Goal: Task Accomplishment & Management: Use online tool/utility

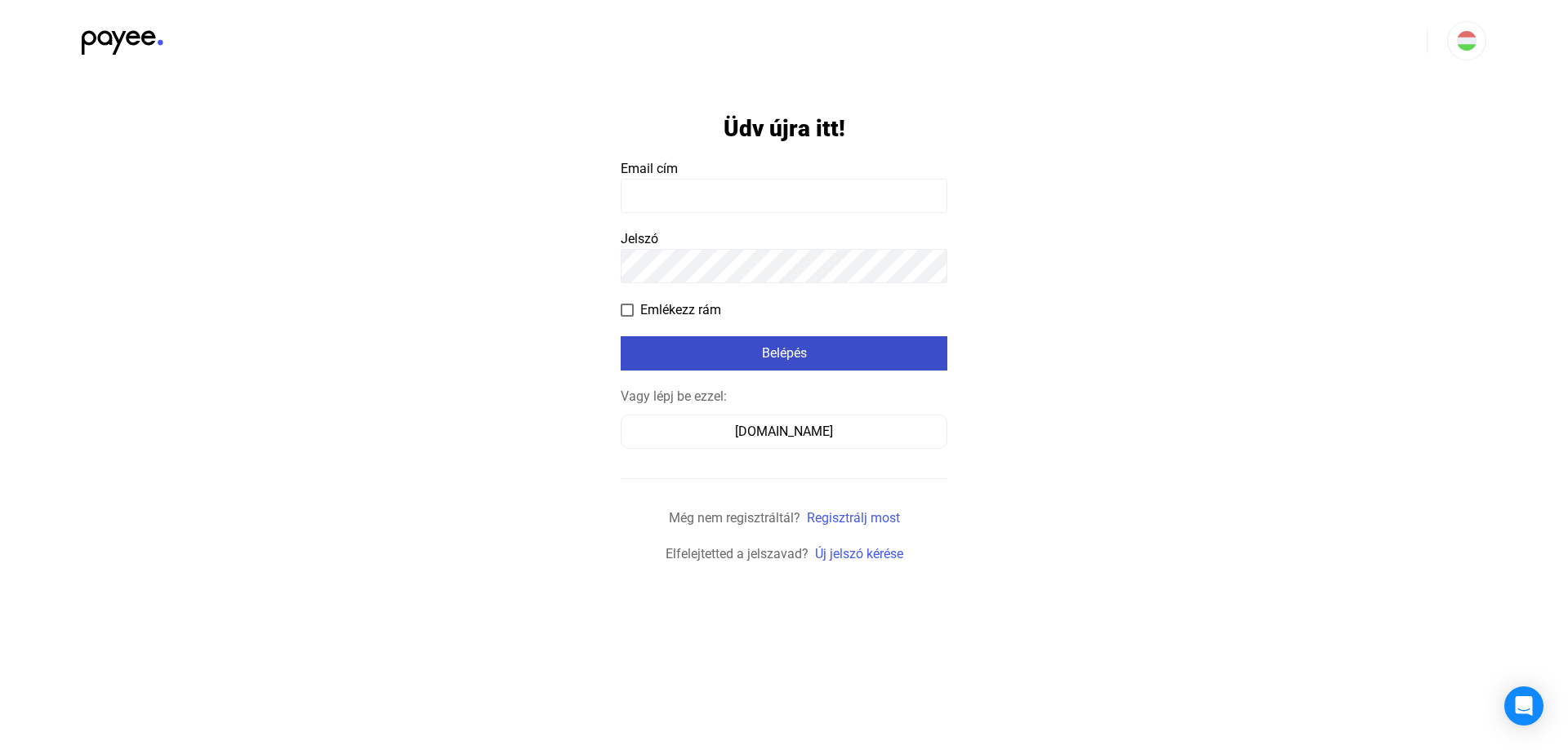
drag, startPoint x: 772, startPoint y: 346, endPoint x: 771, endPoint y: 358, distance: 12.0
click at [773, 348] on button "Belépés" at bounding box center [784, 353] width 327 height 34
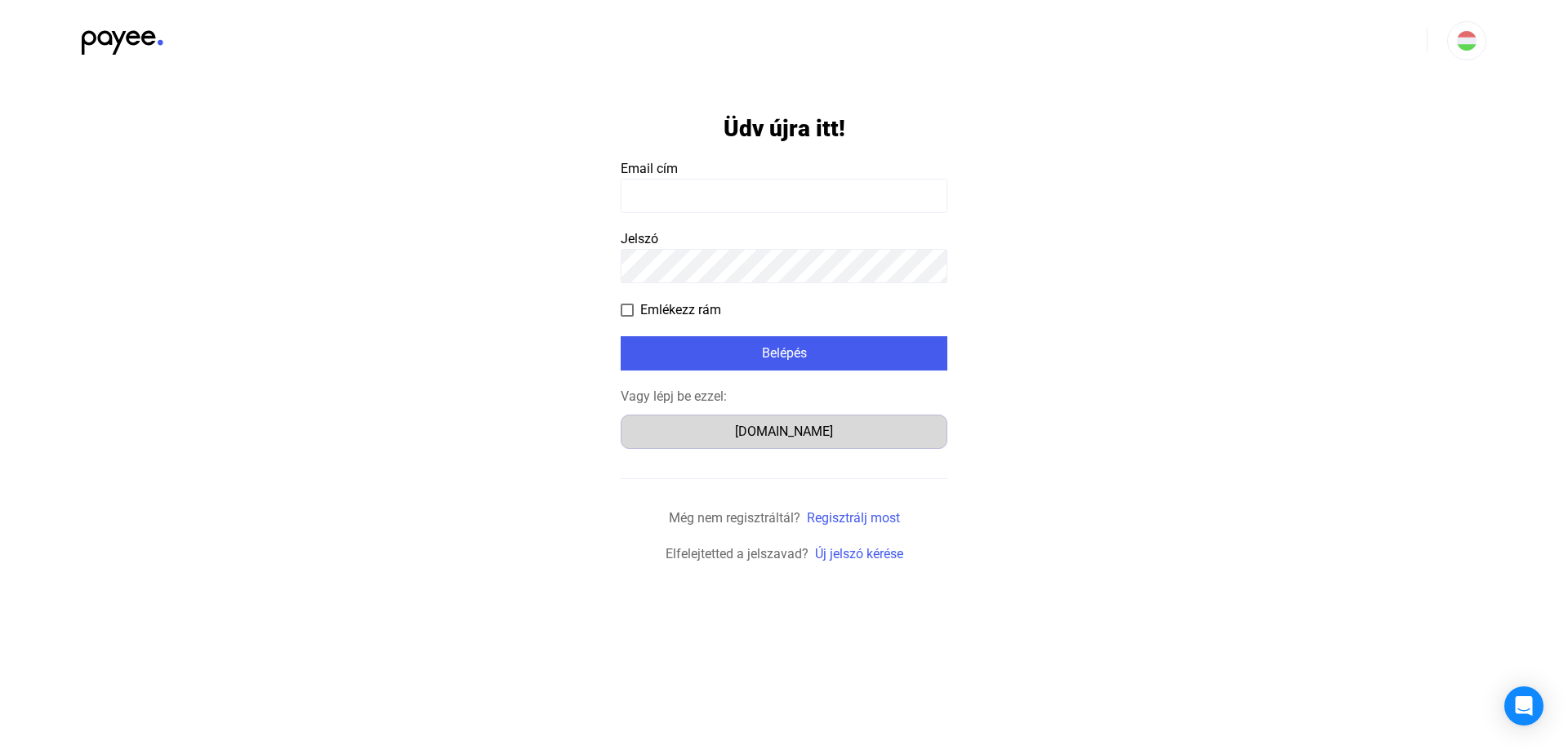
click at [801, 420] on button "Számlázz.hu" at bounding box center [784, 431] width 327 height 34
